Goal: Task Accomplishment & Management: Complete application form

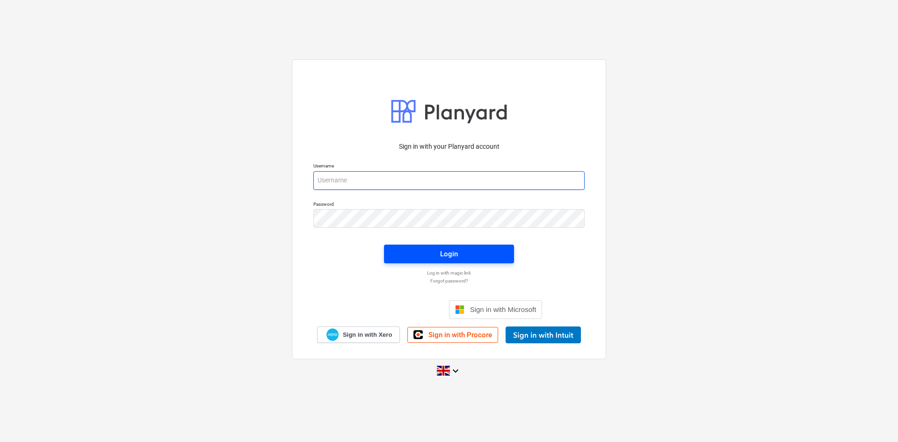
type input "[EMAIL_ADDRESS][DOMAIN_NAME]"
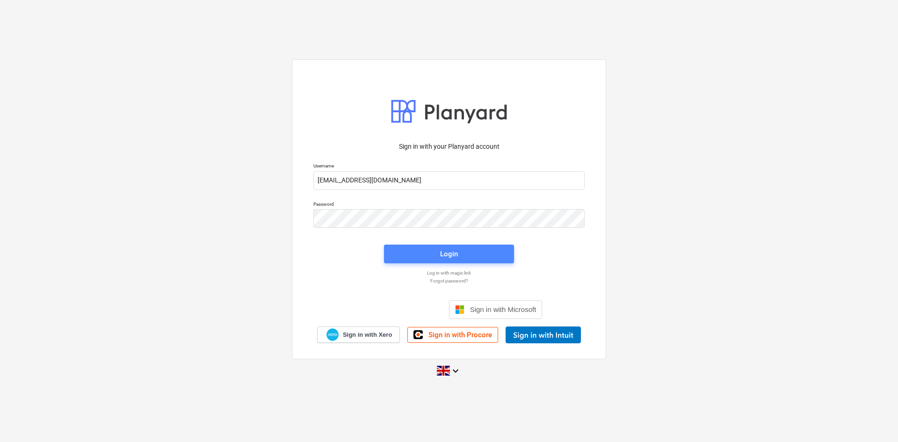
click at [441, 249] on div "Login" at bounding box center [449, 254] width 18 height 12
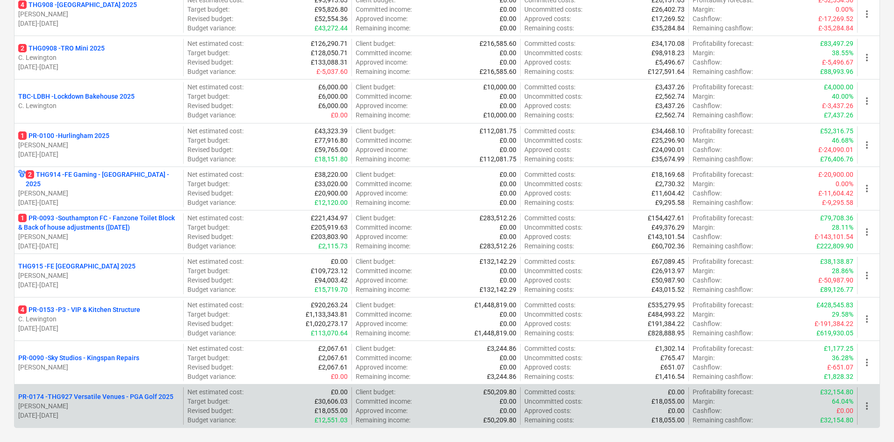
scroll to position [488, 0]
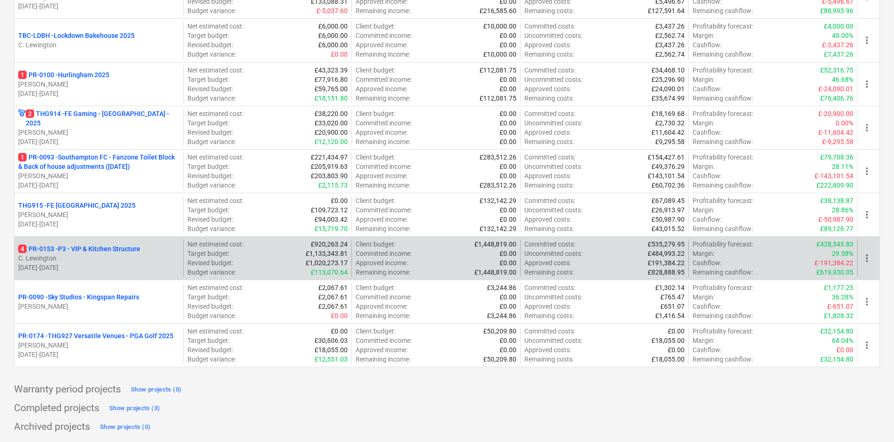
click at [137, 261] on p "C. Lewington" at bounding box center [98, 257] width 161 height 9
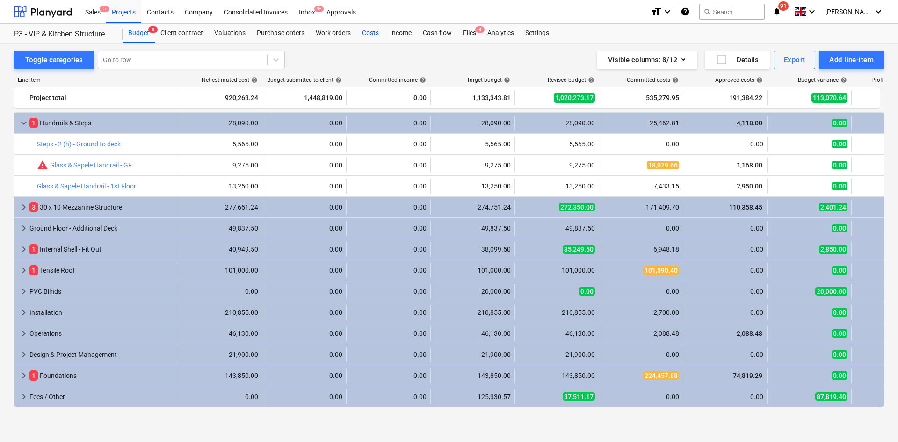
click at [374, 32] on div "Costs" at bounding box center [370, 33] width 28 height 19
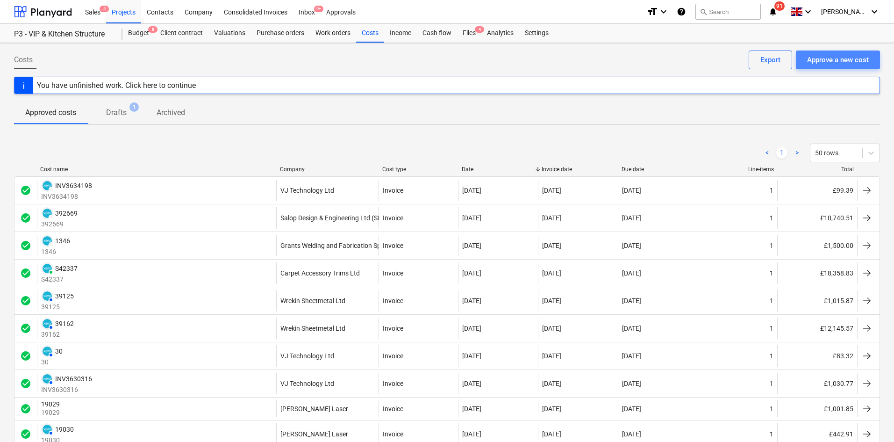
click at [823, 57] on div "Approve a new cost" at bounding box center [838, 60] width 62 height 12
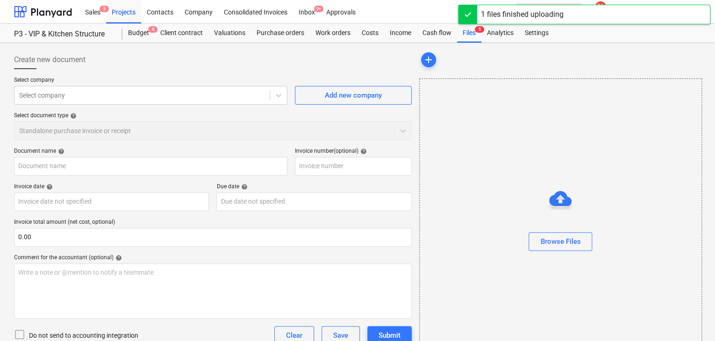
type input "invoice 8190.pdf"
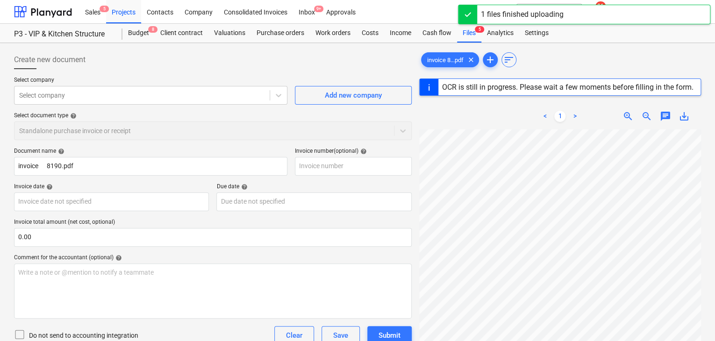
scroll to position [234, 0]
click at [80, 97] on div at bounding box center [142, 95] width 246 height 9
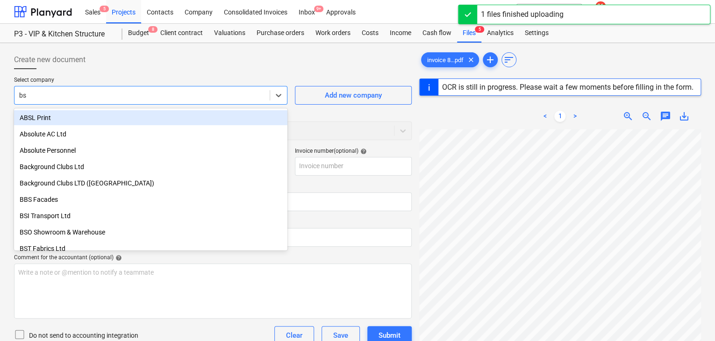
type input "bsi"
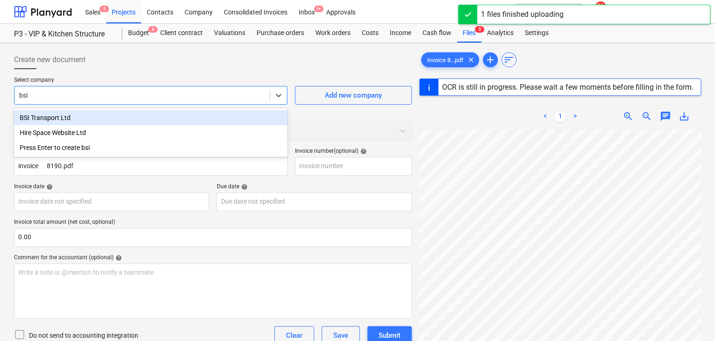
type input "00008190"
type input "[DATE]"
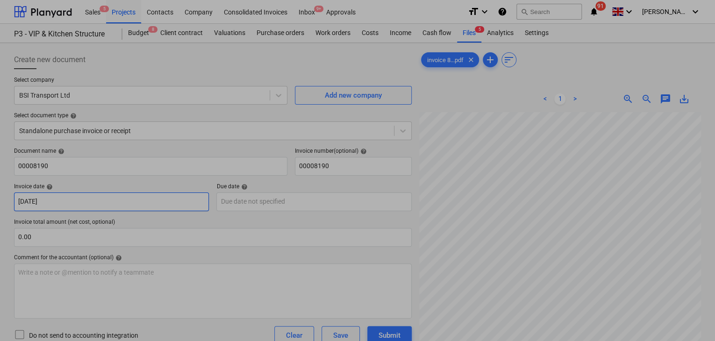
click at [79, 202] on body "Sales 5 Projects Contacts Company Consolidated Invoices Inbox 9+ Approvals form…" at bounding box center [357, 170] width 715 height 341
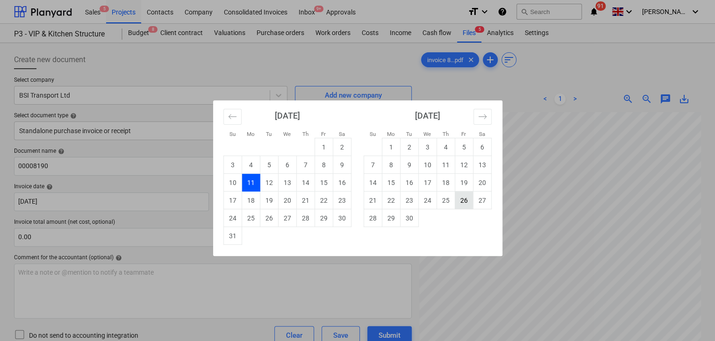
click at [462, 202] on td "26" at bounding box center [464, 201] width 18 height 18
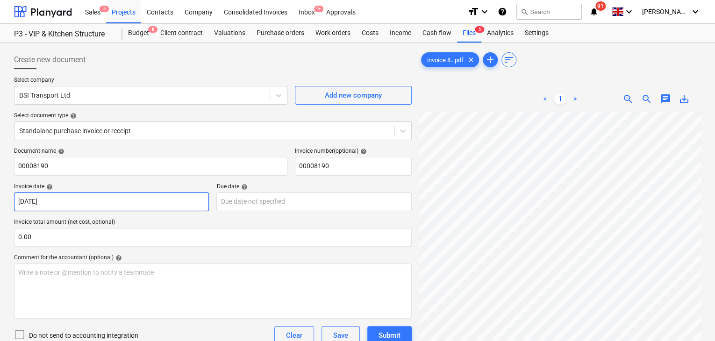
click at [101, 208] on body "Sales 5 Projects Contacts Company Consolidated Invoices Inbox 9+ Approvals form…" at bounding box center [357, 170] width 715 height 341
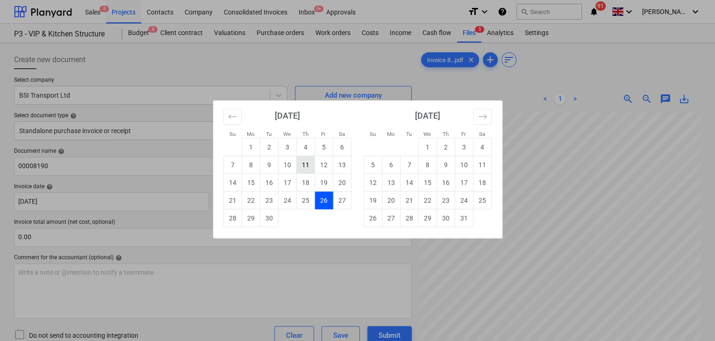
click at [302, 172] on td "11" at bounding box center [305, 165] width 18 height 18
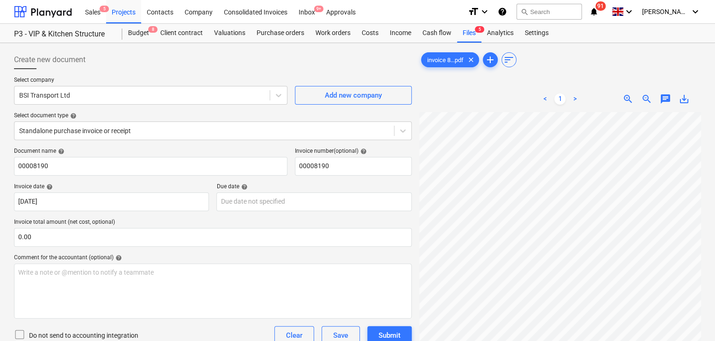
click at [159, 187] on div "Invoice date help" at bounding box center [111, 186] width 195 height 7
click at [146, 206] on body "Sales 5 Projects Contacts Company Consolidated Invoices Inbox 9+ Approvals form…" at bounding box center [357, 170] width 715 height 341
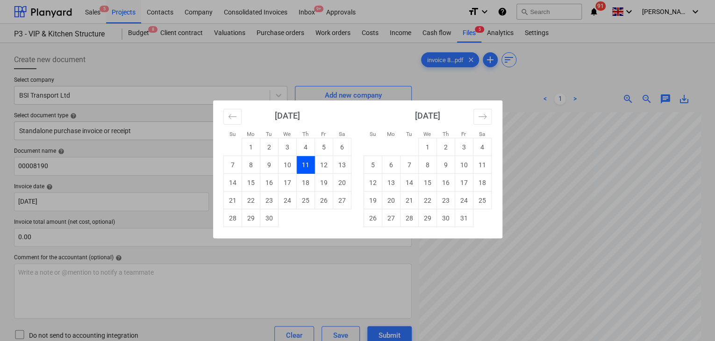
click at [321, 169] on td "12" at bounding box center [324, 165] width 18 height 18
type input "[DATE]"
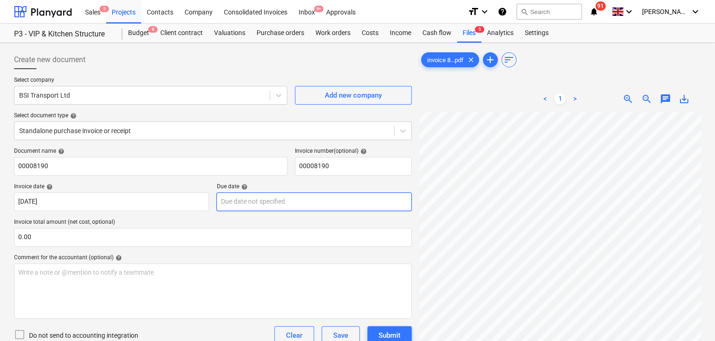
click at [303, 207] on body "Sales 5 Projects Contacts Company Consolidated Invoices Inbox 9+ Approvals form…" at bounding box center [357, 170] width 715 height 341
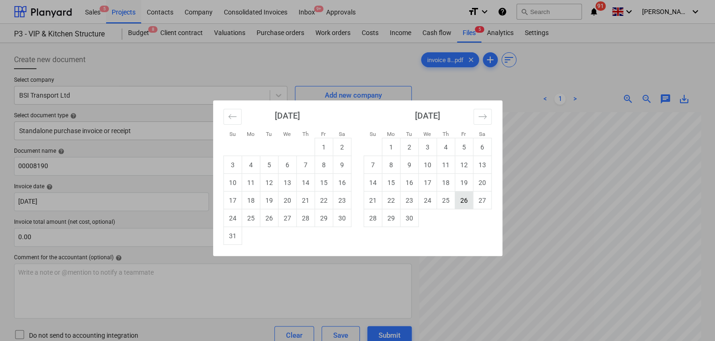
click at [466, 205] on td "26" at bounding box center [464, 201] width 18 height 18
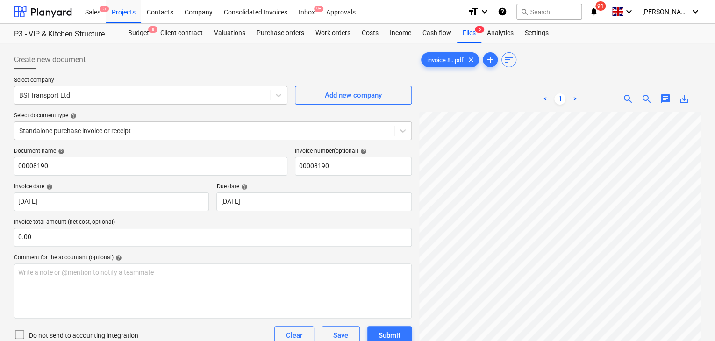
type input "[DATE]"
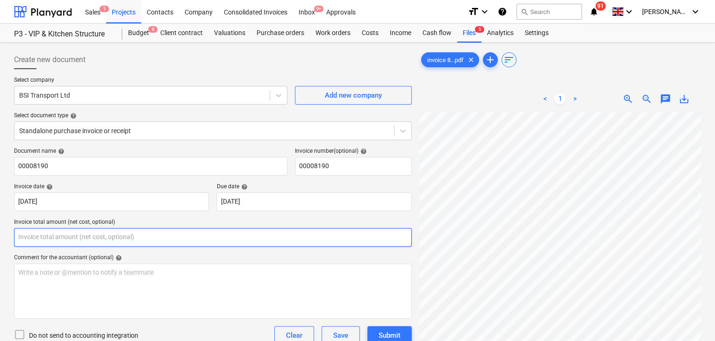
click at [62, 238] on input "text" at bounding box center [213, 237] width 398 height 19
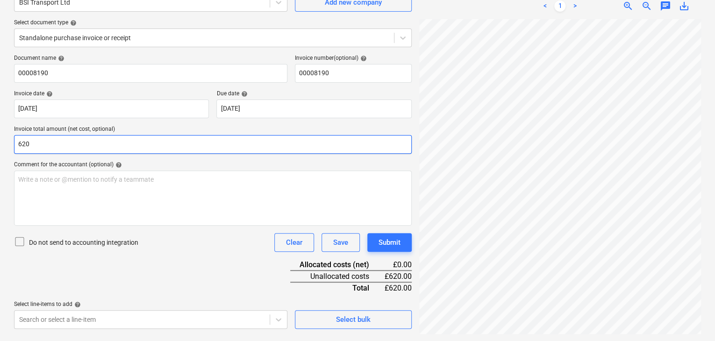
scroll to position [93, 0]
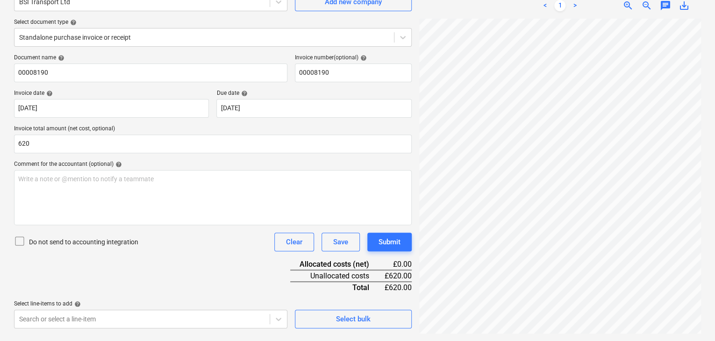
type input "620.00"
click at [169, 255] on div "Document name help 00008190 Invoice number (optional) help 00008190 Invoice dat…" at bounding box center [213, 191] width 398 height 274
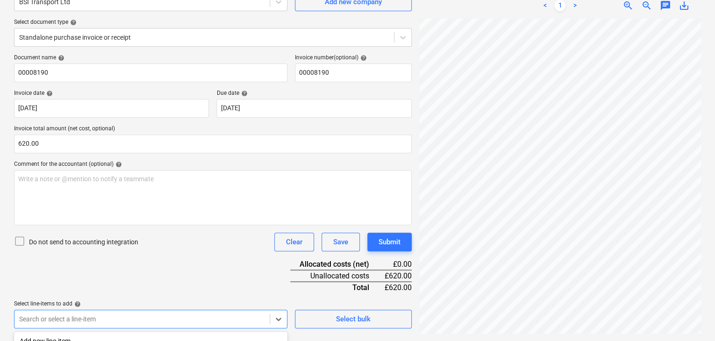
scroll to position [226, 0]
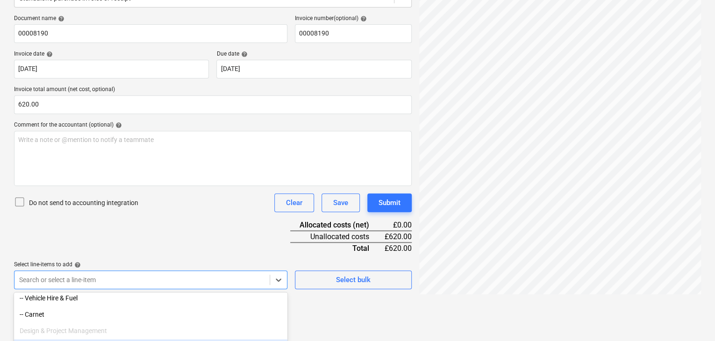
scroll to position [888, 0]
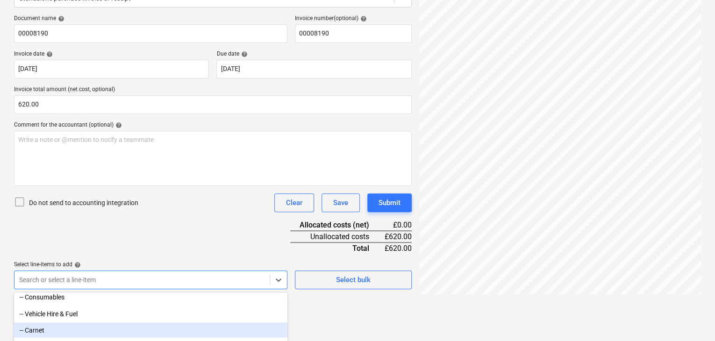
click at [60, 329] on div "-- Carnet" at bounding box center [150, 330] width 273 height 15
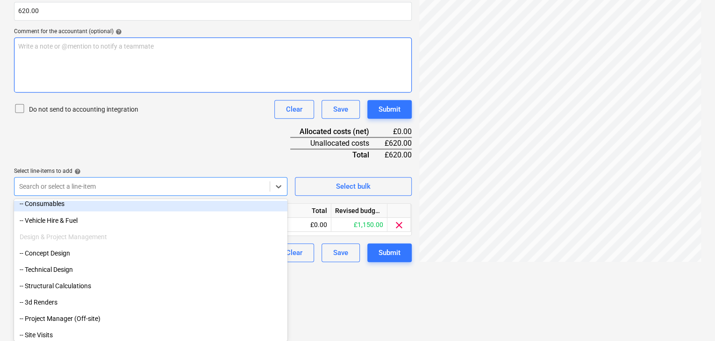
click at [236, 143] on div "Document name help 00008190 Invoice number (optional) help 00008190 Invoice dat…" at bounding box center [213, 91] width 398 height 341
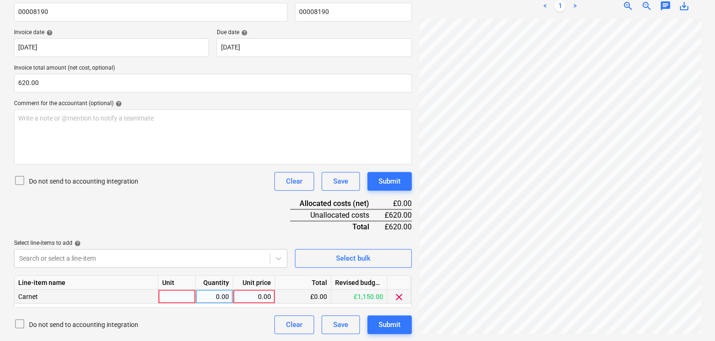
click at [178, 299] on div at bounding box center [176, 297] width 37 height 14
type input "Package"
type input "2"
type input "1"
type input "620"
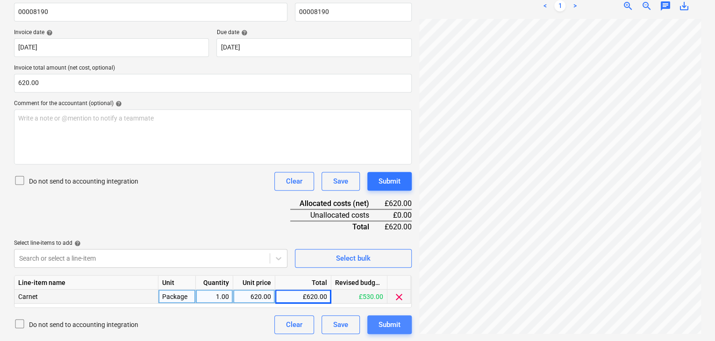
drag, startPoint x: 403, startPoint y: 322, endPoint x: 398, endPoint y: 328, distance: 7.6
click at [398, 328] on button "Submit" at bounding box center [389, 325] width 44 height 19
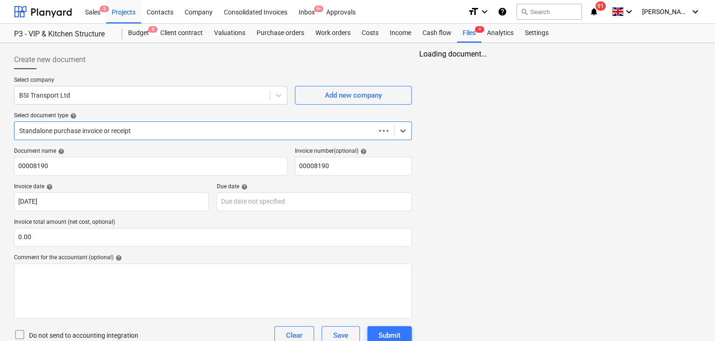
scroll to position [65, 0]
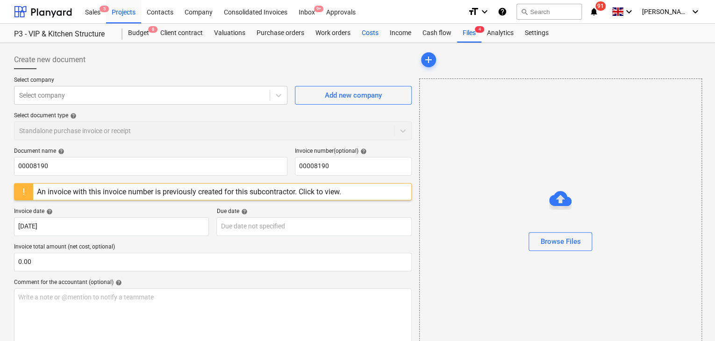
click at [380, 39] on div "Costs" at bounding box center [370, 33] width 28 height 19
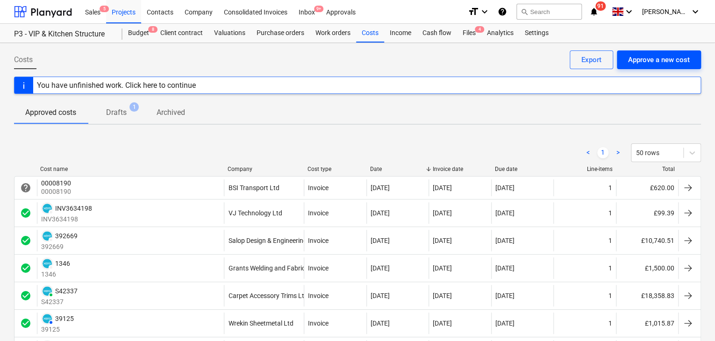
click at [642, 56] on div "Approve a new cost" at bounding box center [659, 60] width 62 height 12
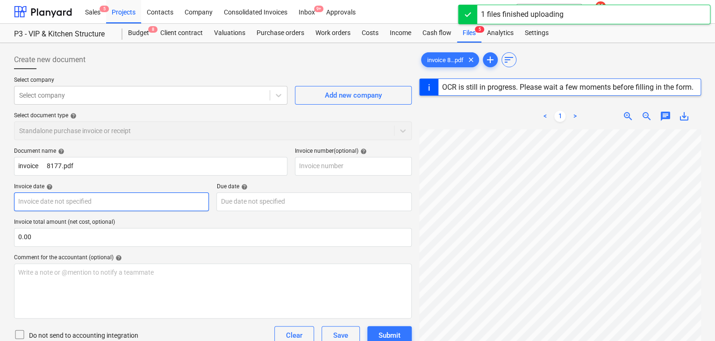
click at [153, 205] on body "Sales 5 Projects Contacts Company Consolidated Invoices Inbox 9+ Approvals form…" at bounding box center [357, 170] width 715 height 341
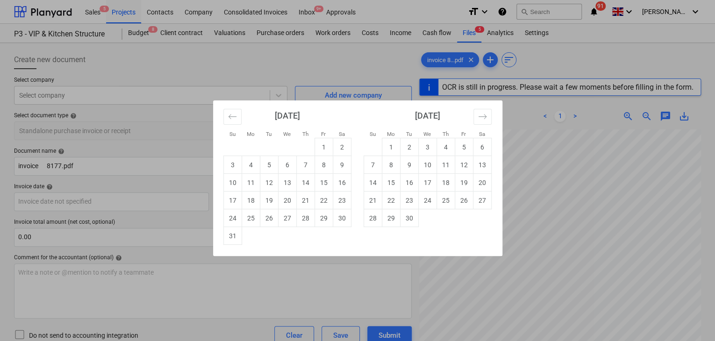
type input "00008177"
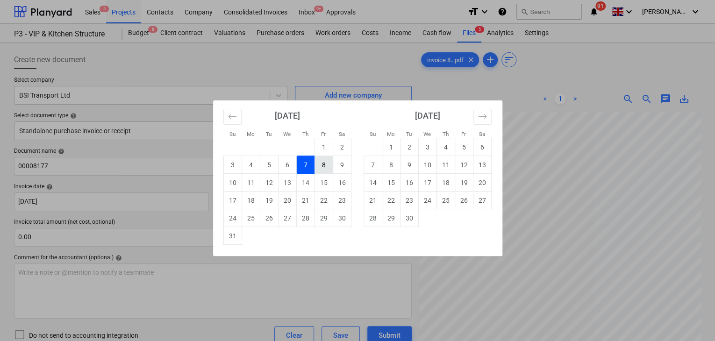
click at [318, 168] on td "8" at bounding box center [324, 165] width 18 height 18
type input "[DATE]"
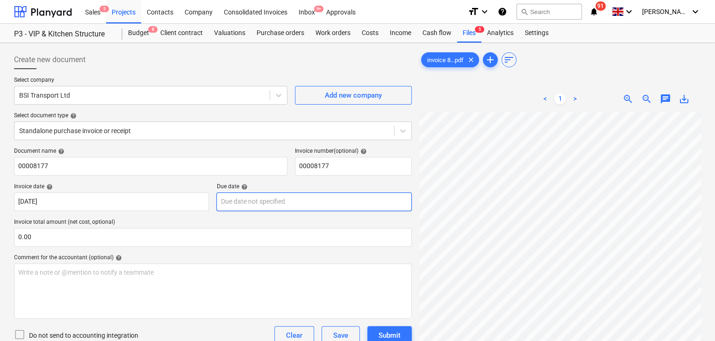
click at [232, 201] on body "Sales 5 Projects Contacts Company Consolidated Invoices Inbox 9+ Approvals form…" at bounding box center [357, 170] width 715 height 341
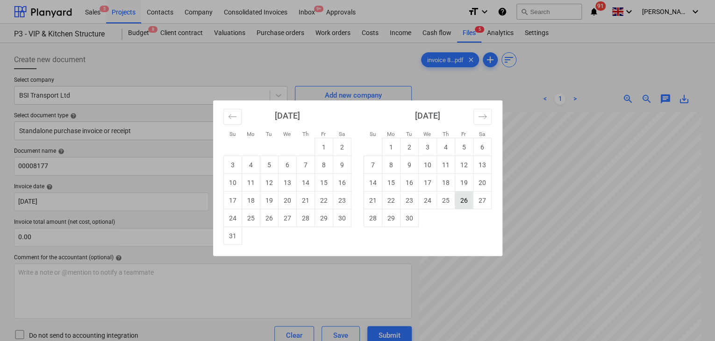
click at [457, 202] on td "26" at bounding box center [464, 201] width 18 height 18
type input "[DATE]"
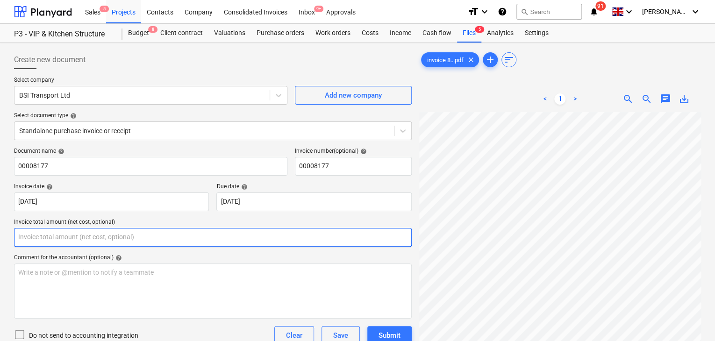
click at [84, 241] on input "text" at bounding box center [213, 237] width 398 height 19
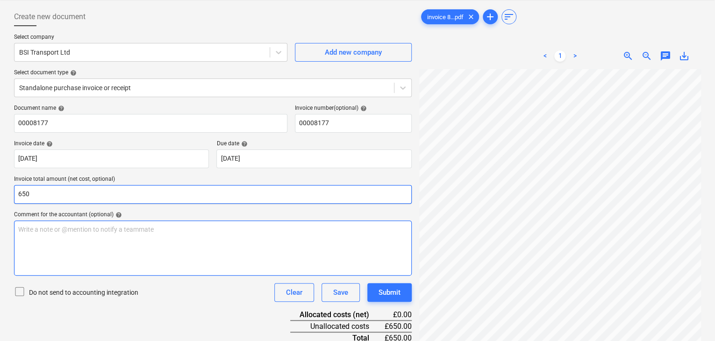
scroll to position [93, 0]
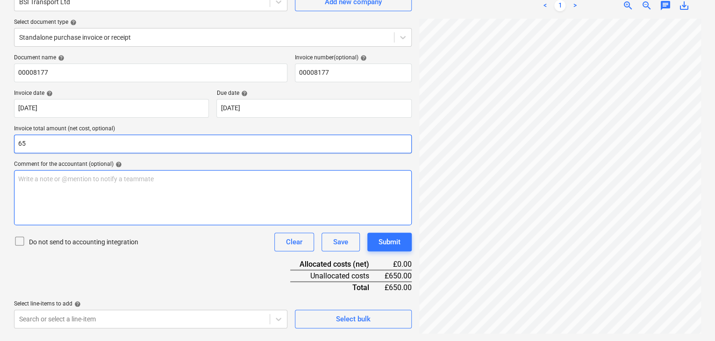
type input "6"
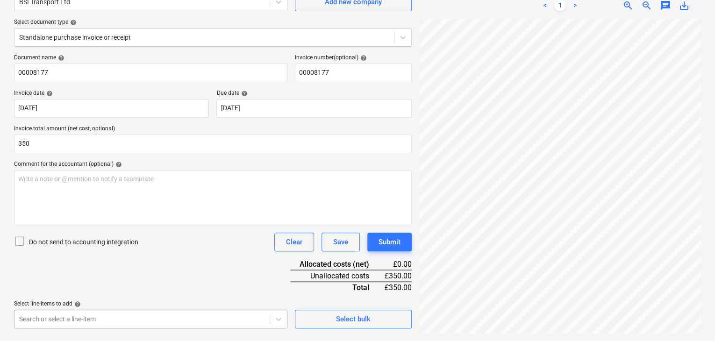
type input "350.00"
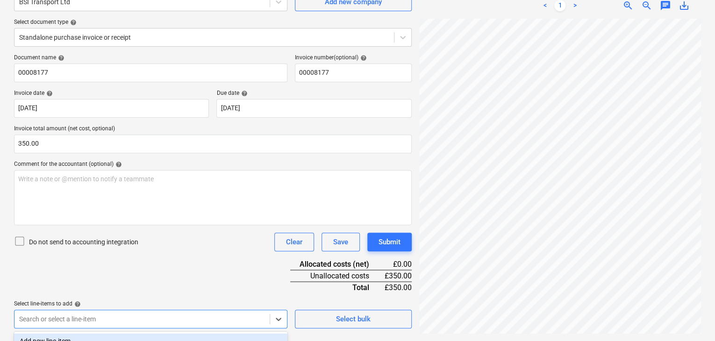
click at [123, 248] on body "Sales 5 Projects Contacts Company Consolidated Invoices Inbox 9+ Approvals form…" at bounding box center [357, 77] width 715 height 341
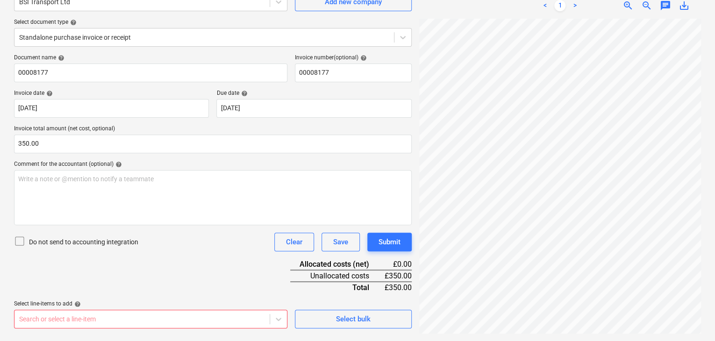
click at [32, 248] on body "Sales 5 Projects Contacts Company Consolidated Invoices Inbox 9+ Approvals form…" at bounding box center [357, 77] width 715 height 341
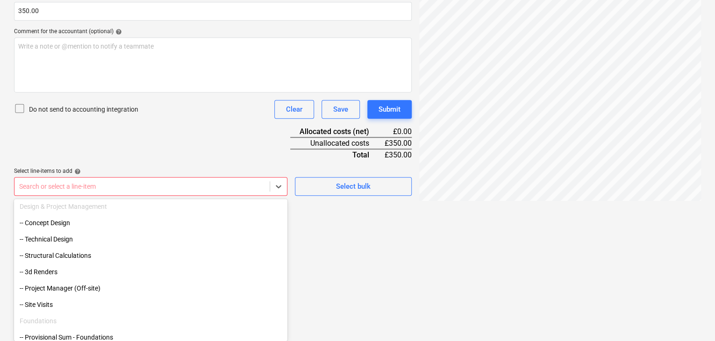
scroll to position [795, 0]
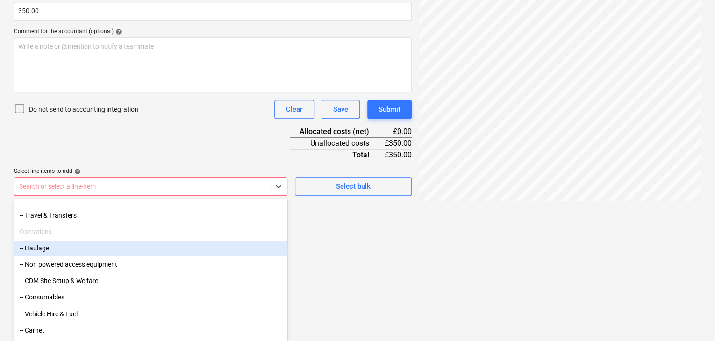
drag, startPoint x: 79, startPoint y: 270, endPoint x: 65, endPoint y: 255, distance: 20.8
click at [62, 248] on div "-- Haulage" at bounding box center [150, 248] width 273 height 15
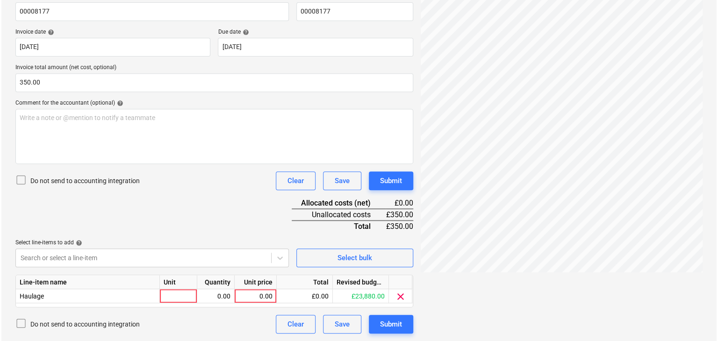
scroll to position [154, 0]
click at [174, 150] on div "Document name help 00008177 Invoice number (optional) help 00008177 Invoice dat…" at bounding box center [213, 163] width 398 height 341
click at [179, 295] on div at bounding box center [176, 297] width 37 height 14
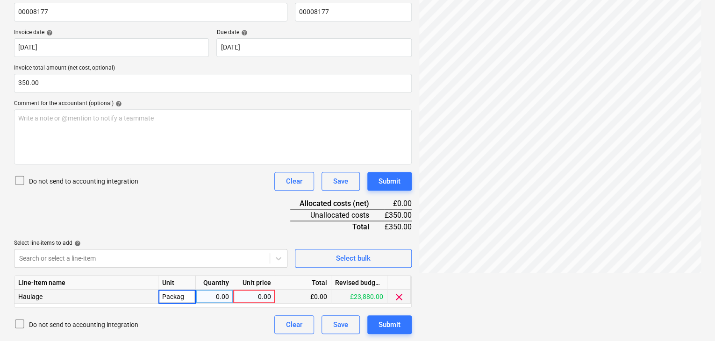
type input "Package"
type input "350"
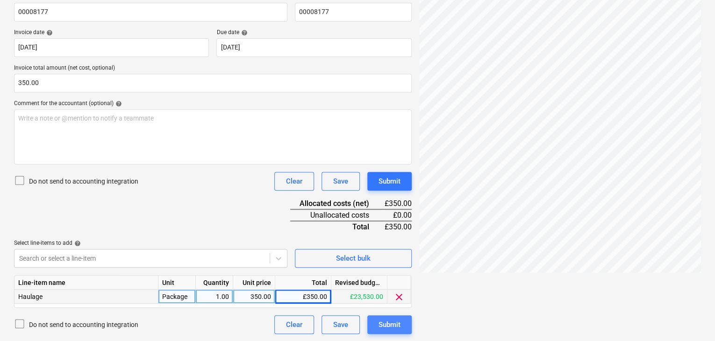
click at [371, 332] on button "Submit" at bounding box center [389, 325] width 44 height 19
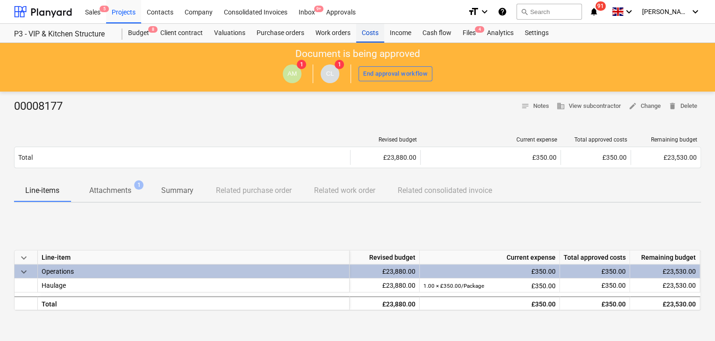
click at [368, 33] on div "Costs" at bounding box center [370, 33] width 28 height 19
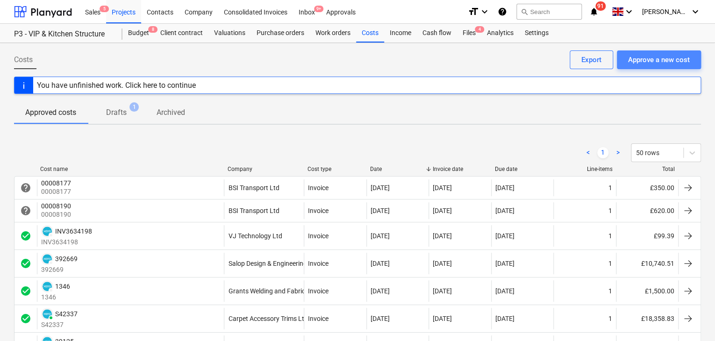
click at [638, 55] on div "Approve a new cost" at bounding box center [659, 60] width 62 height 12
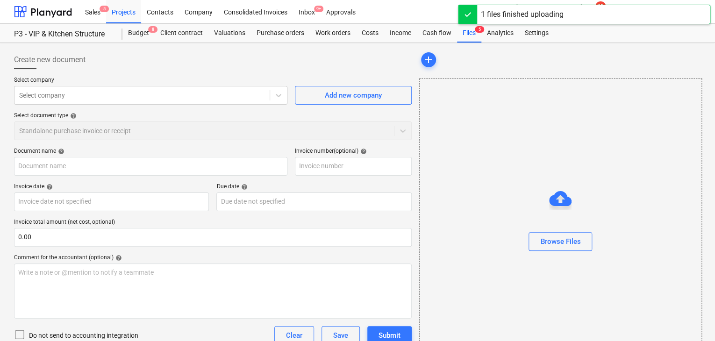
type input "Invoice 19180.pdf"
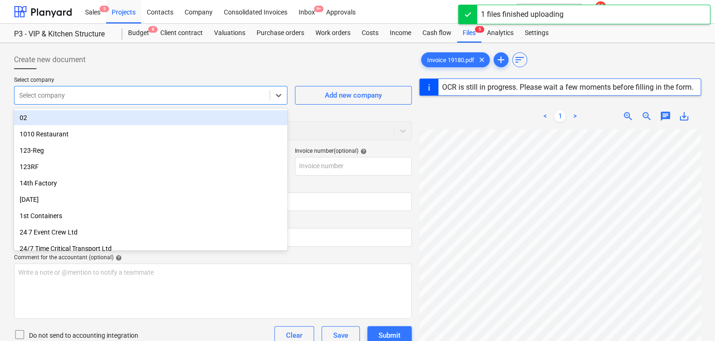
click at [78, 96] on div at bounding box center [142, 95] width 246 height 9
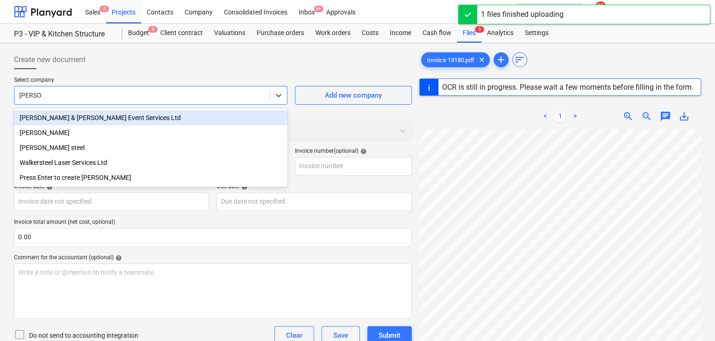
type input "[PERSON_NAME] s"
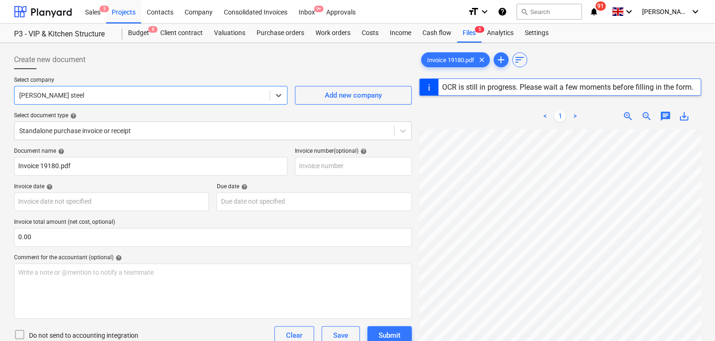
type input "19180"
type input "[DATE]"
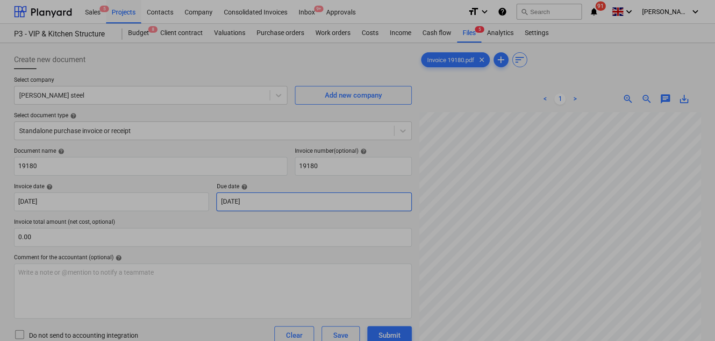
click at [246, 205] on body "Sales 5 Projects Contacts Company Consolidated Invoices Inbox 9+ Approvals form…" at bounding box center [357, 170] width 715 height 341
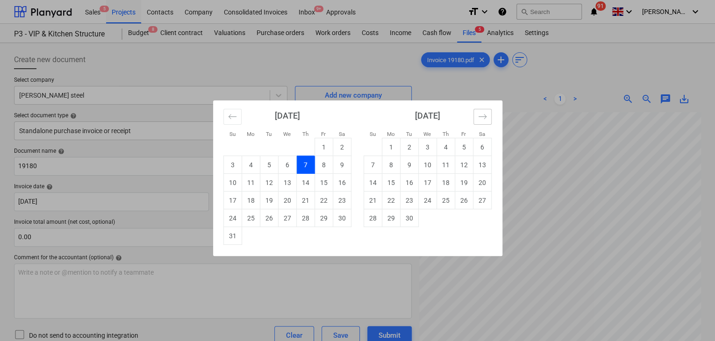
click at [483, 118] on icon "Move forward to switch to the next month." at bounding box center [482, 116] width 9 height 9
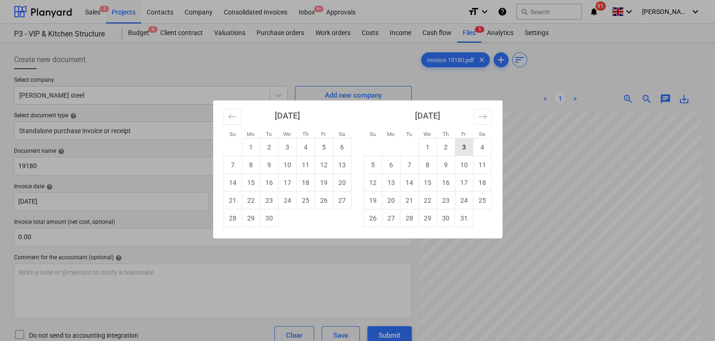
click at [465, 152] on td "3" at bounding box center [464, 147] width 18 height 18
type input "[DATE]"
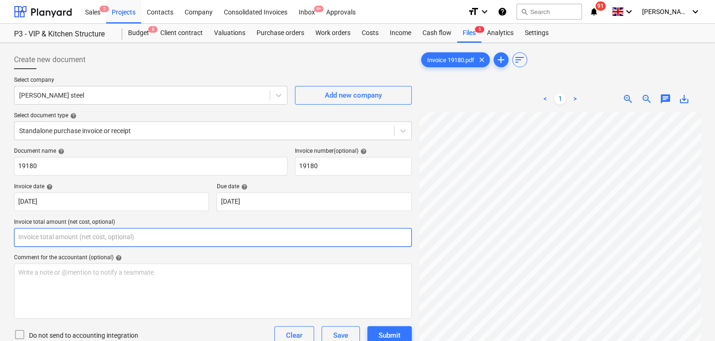
click at [36, 236] on input "text" at bounding box center [213, 237] width 398 height 19
type input "786.62"
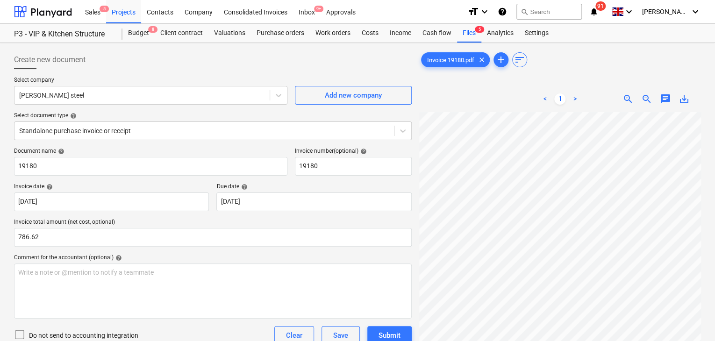
click at [8, 291] on div "Create new document Select company [PERSON_NAME] steel Add new company Select d…" at bounding box center [357, 239] width 715 height 392
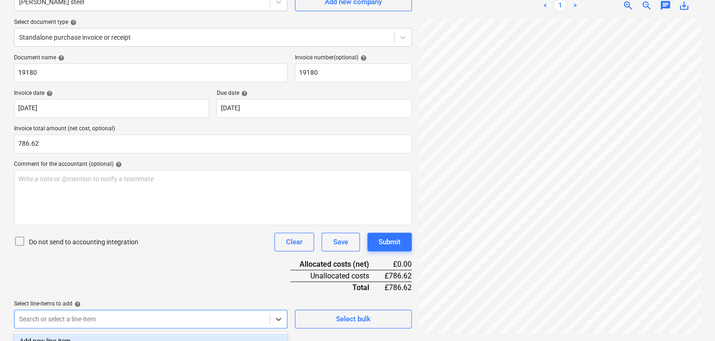
scroll to position [226, 0]
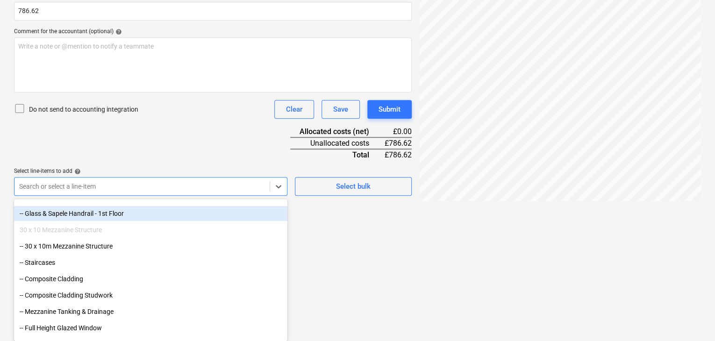
scroll to position [93, 0]
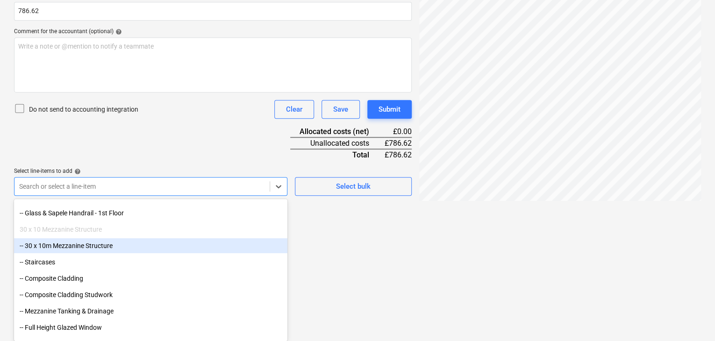
click at [69, 245] on div "-- 30 x 10m Mezzanine Structure" at bounding box center [150, 245] width 273 height 15
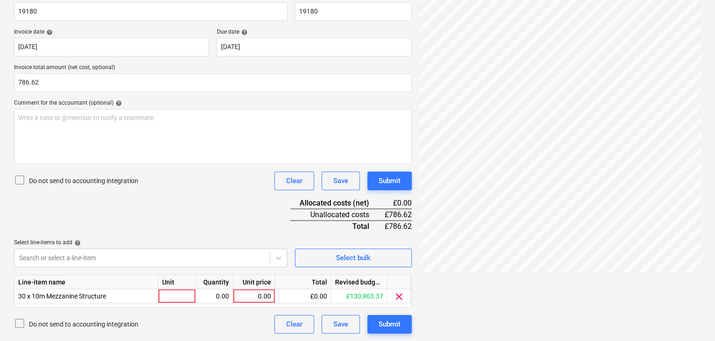
click at [388, 187] on html "Sales 5 Projects Contacts Company Consolidated Invoices Inbox 9+ Approvals form…" at bounding box center [357, 15] width 715 height 341
click at [165, 296] on div at bounding box center [176, 297] width 37 height 14
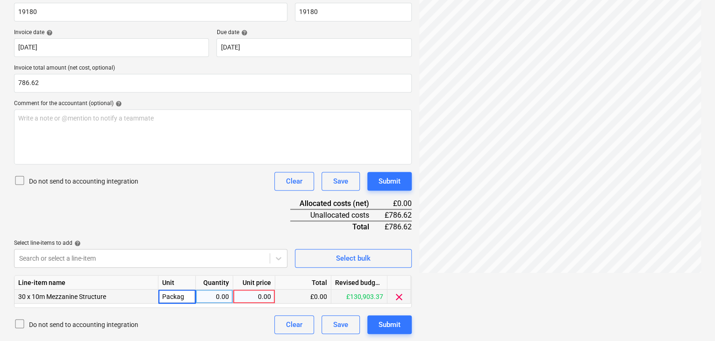
type input "Package"
type input "786.62"
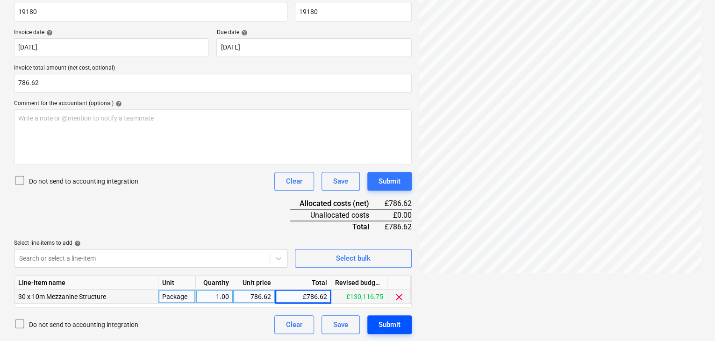
click at [398, 329] on div "Submit" at bounding box center [390, 325] width 22 height 12
